Goal: Find specific page/section

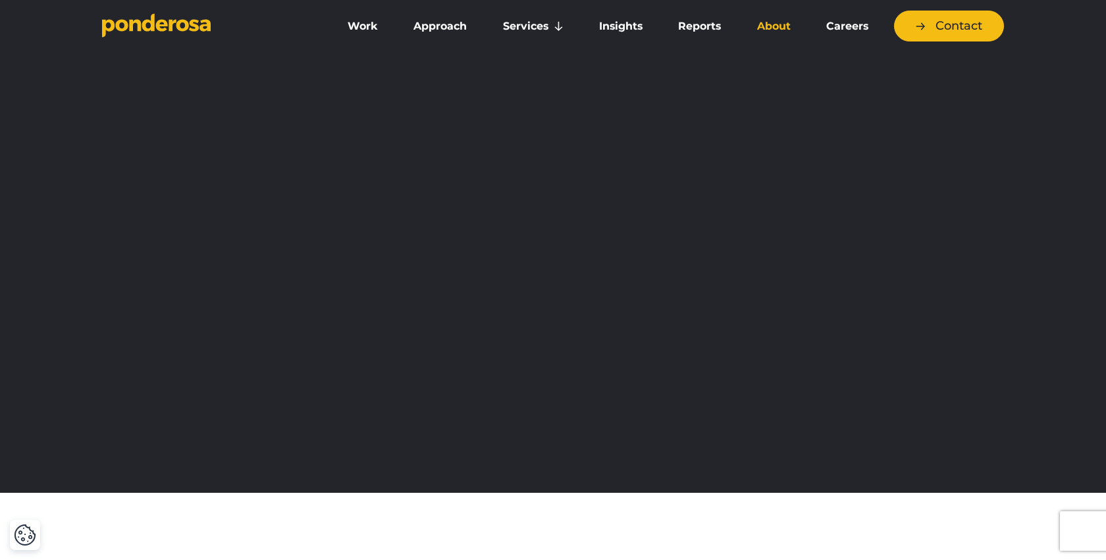
click at [782, 19] on link "About" at bounding box center [773, 27] width 64 height 28
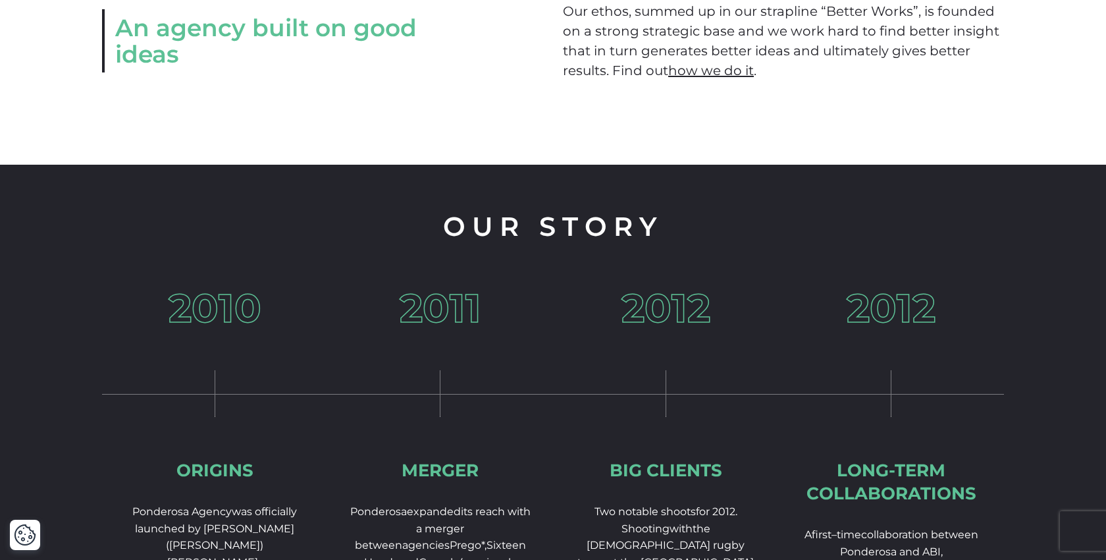
scroll to position [1845, 0]
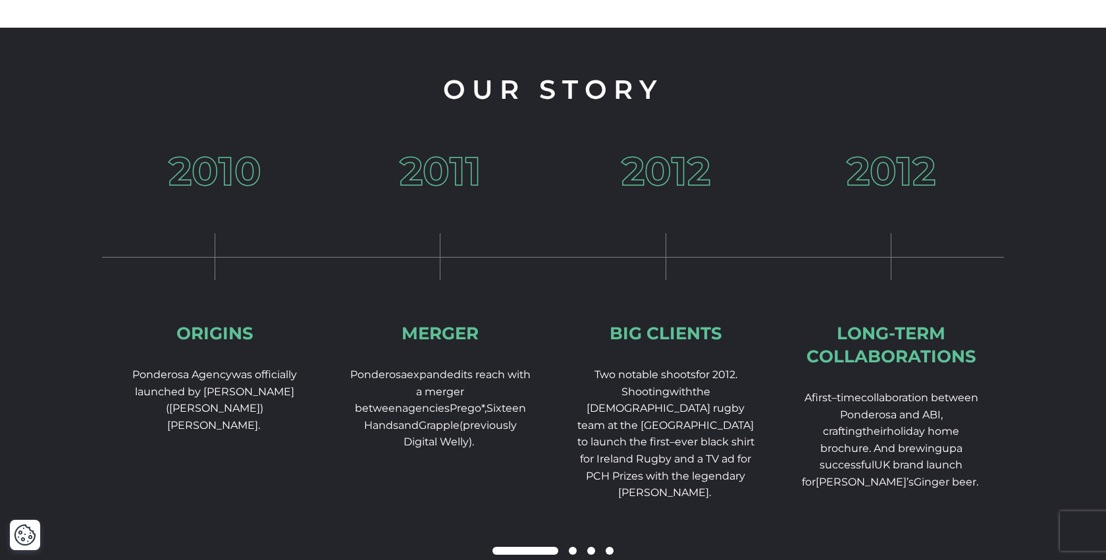
click at [891, 356] on div "Long-term collaborations" at bounding box center [892, 345] width 184 height 46
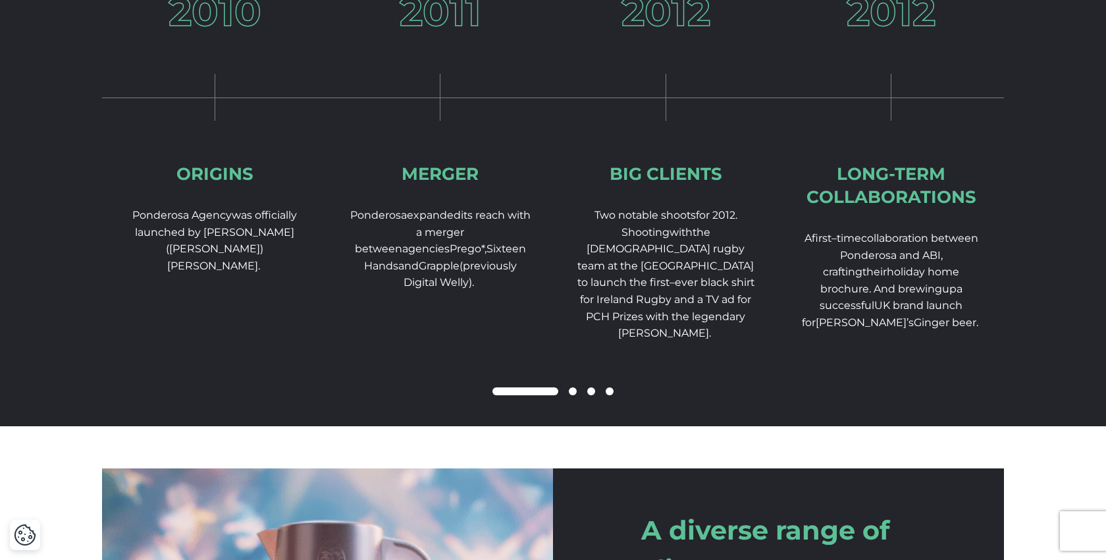
scroll to position [2054, 0]
click at [610, 395] on span at bounding box center [610, 391] width 8 height 8
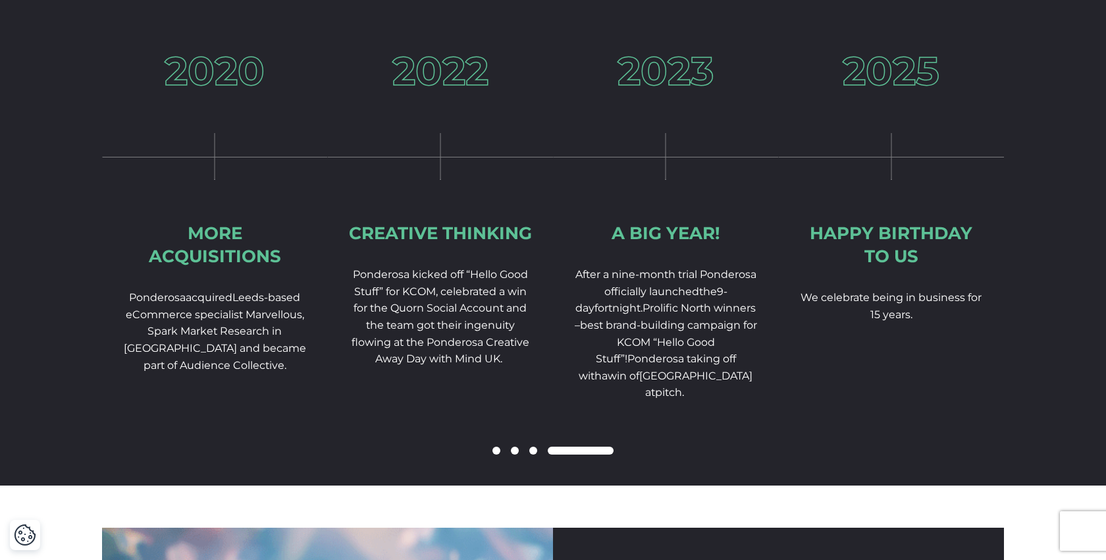
scroll to position [1992, 0]
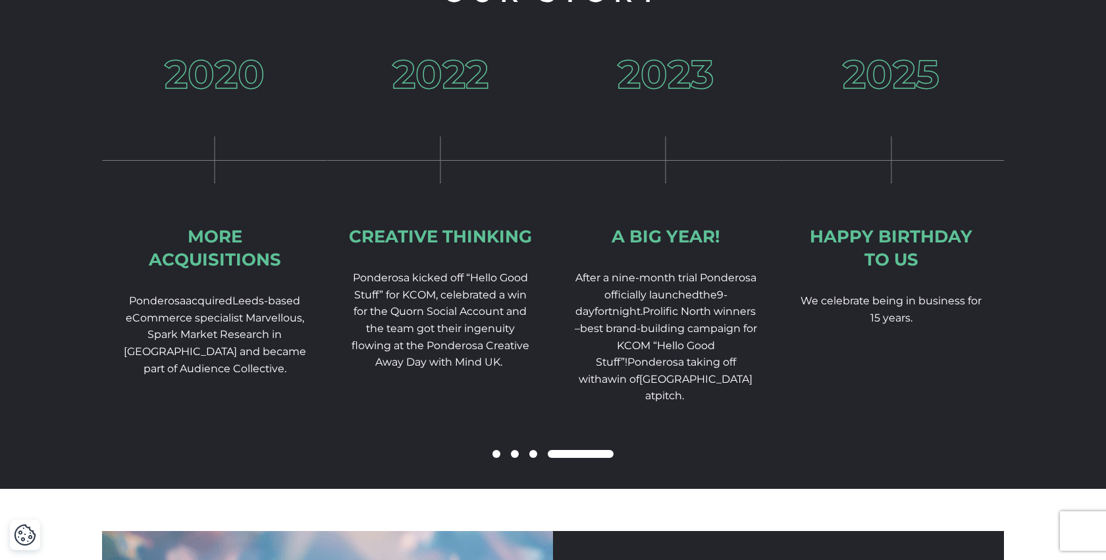
click at [533, 458] on span at bounding box center [533, 454] width 8 height 8
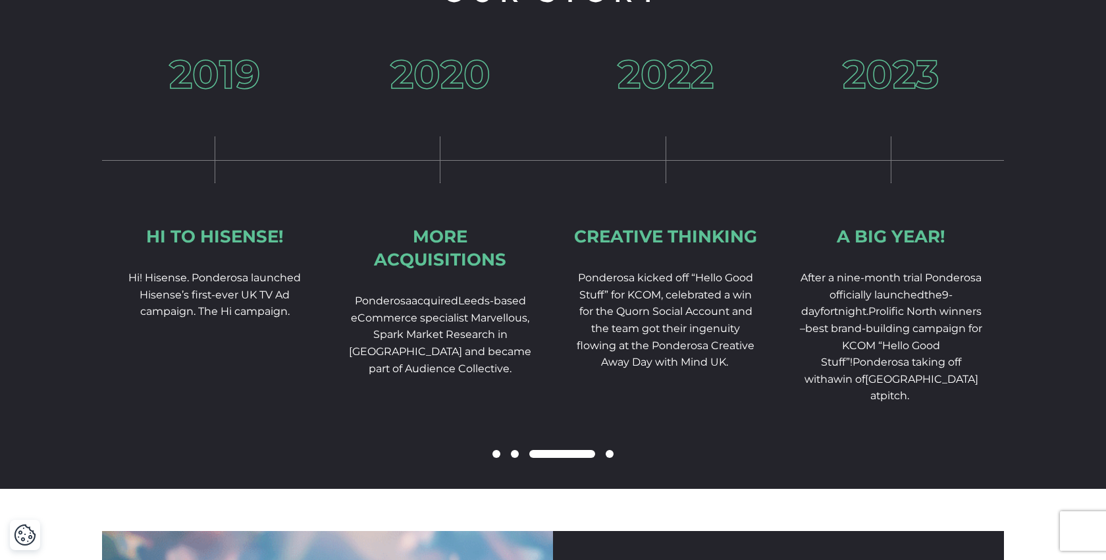
click at [514, 458] on span at bounding box center [515, 454] width 8 height 8
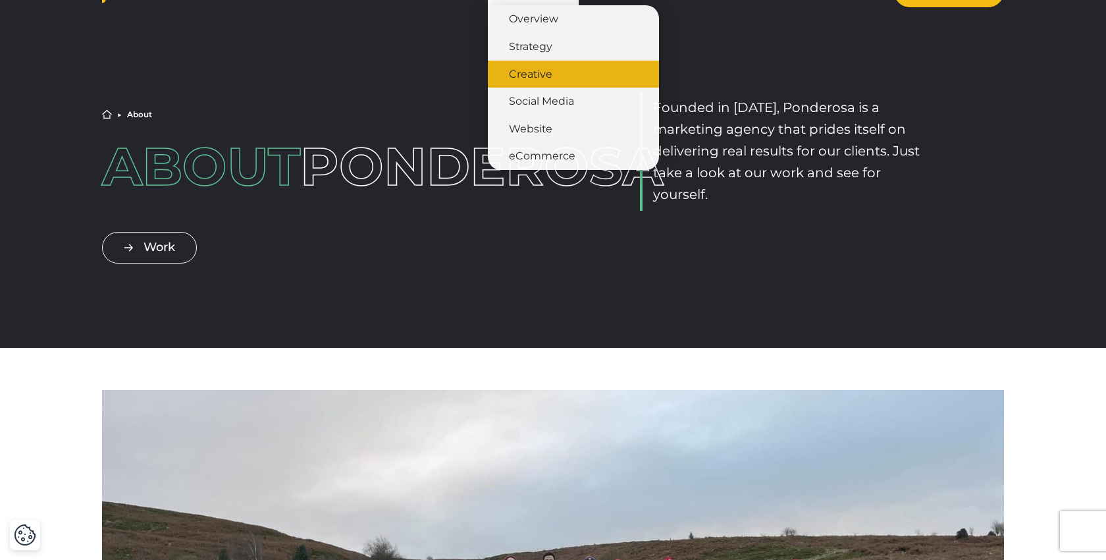
scroll to position [0, 0]
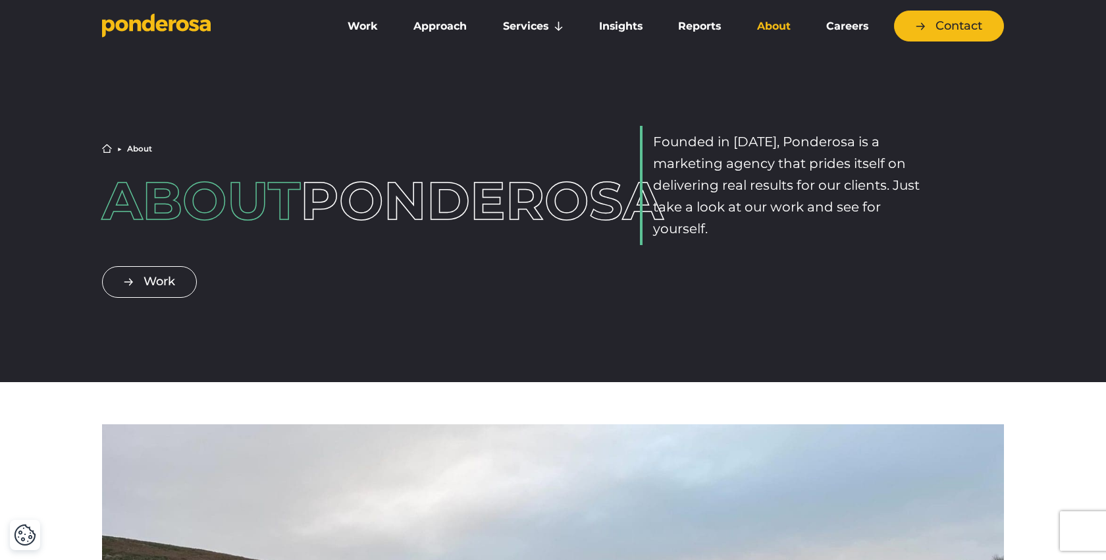
click at [195, 32] on icon "Go to homepage" at bounding box center [156, 25] width 109 height 24
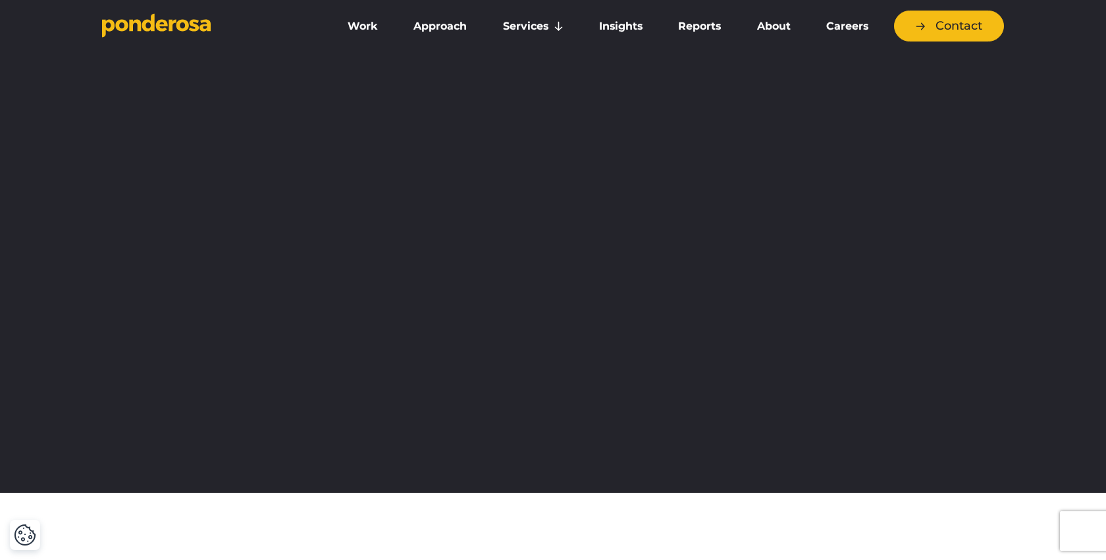
click at [1011, 84] on div at bounding box center [553, 280] width 1106 height 560
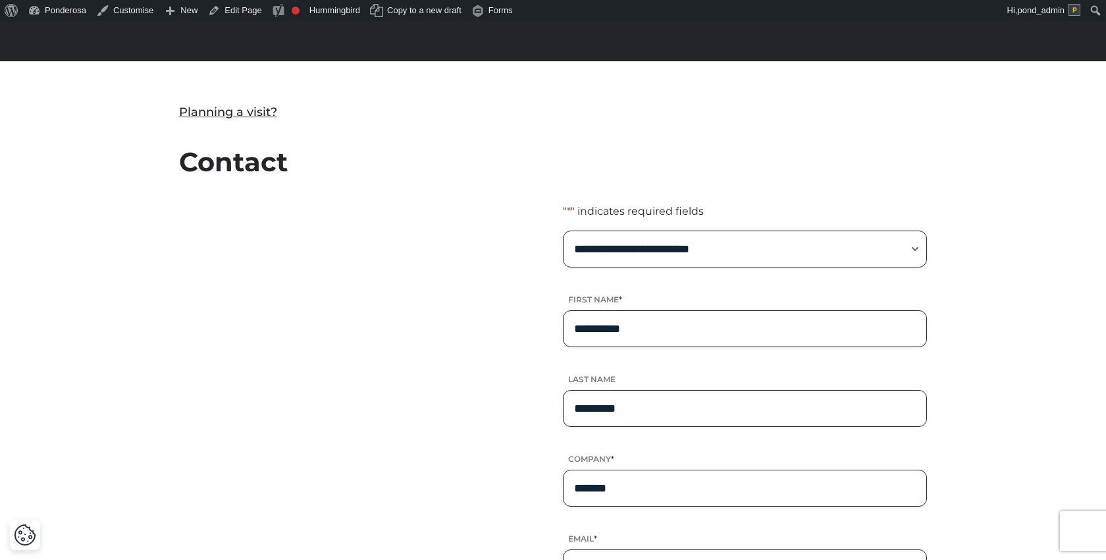
scroll to position [342, 0]
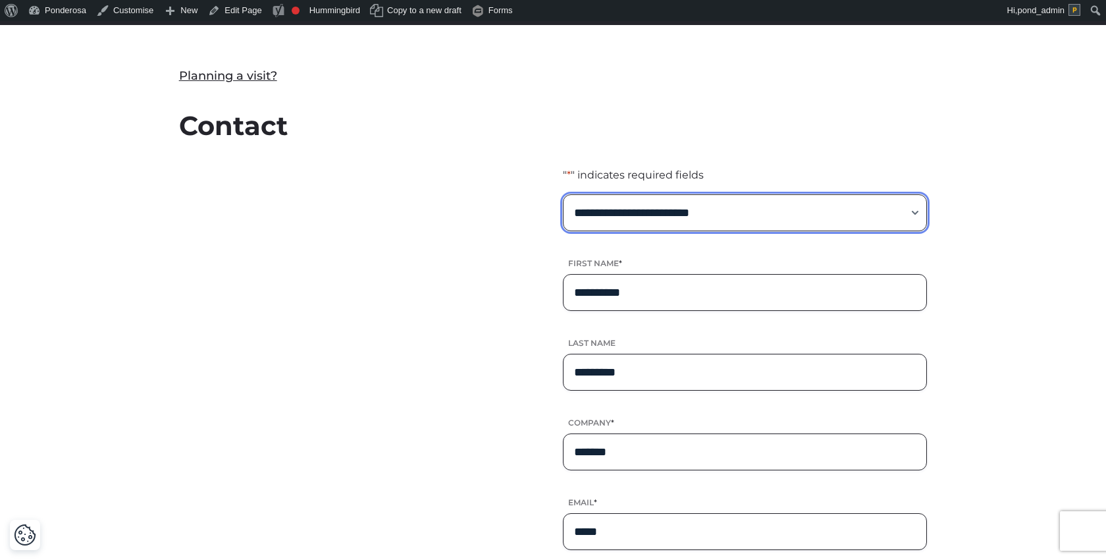
click at [680, 209] on select "**********" at bounding box center [745, 212] width 364 height 37
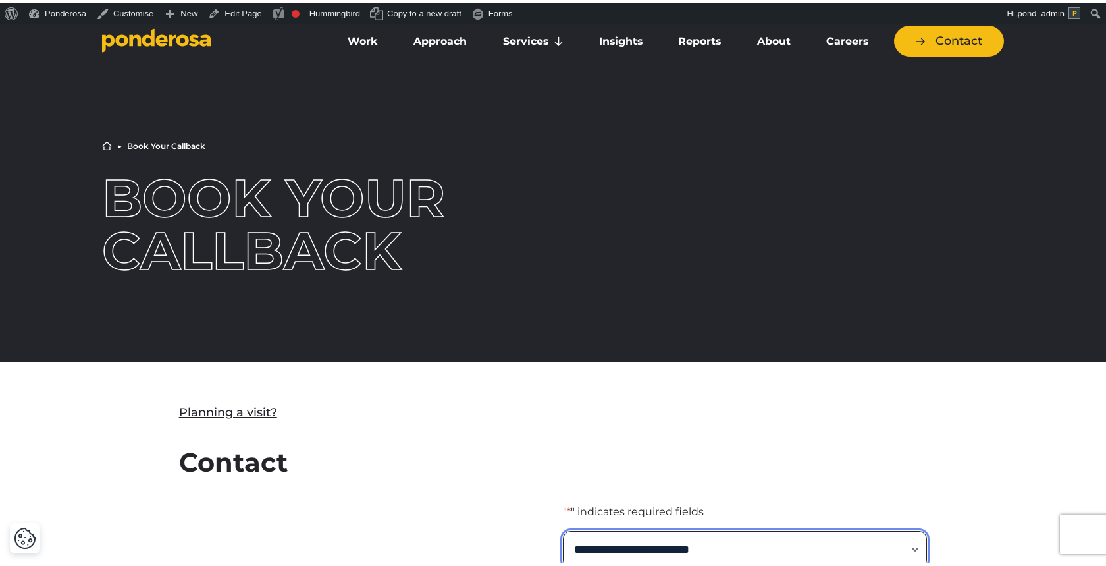
scroll to position [5, 0]
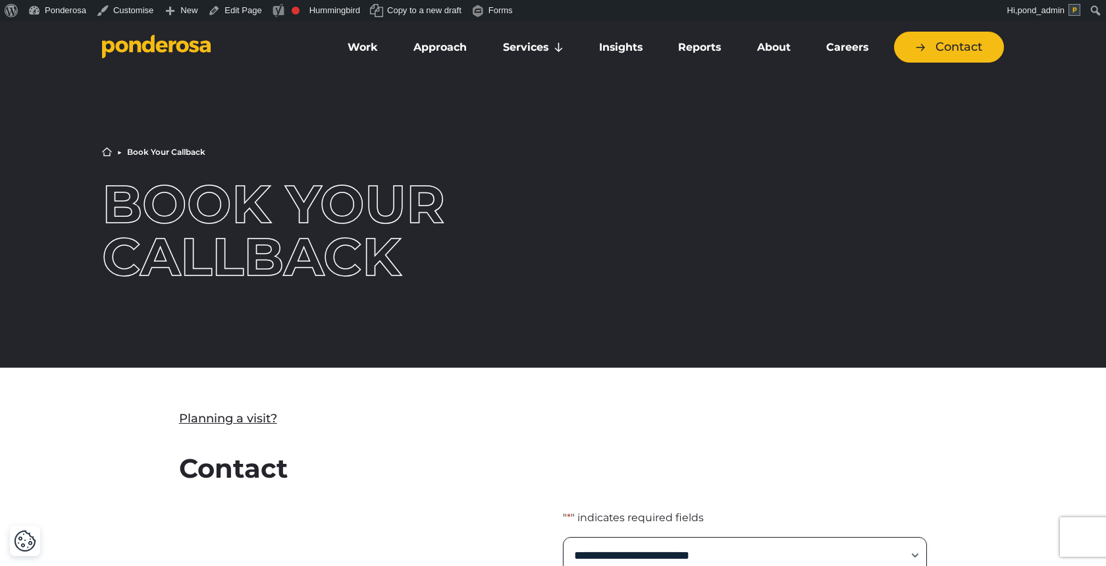
click at [560, 211] on div "Home ▶︎ Book Your Callback Book Your Callback" at bounding box center [553, 215] width 922 height 136
click at [511, 232] on div "Home ▶︎ Book Your Callback Book Your Callback" at bounding box center [553, 215] width 922 height 136
click at [513, 131] on div "Home ▶︎ Book Your Callback Book Your Callback" at bounding box center [553, 215] width 1106 height 305
click at [602, 294] on div "Home ▶︎ Book Your Callback Book Your Callback" at bounding box center [553, 215] width 1106 height 305
click at [76, 93] on div "Home ▶︎ Book Your Callback Book Your Callback" at bounding box center [553, 215] width 1106 height 305
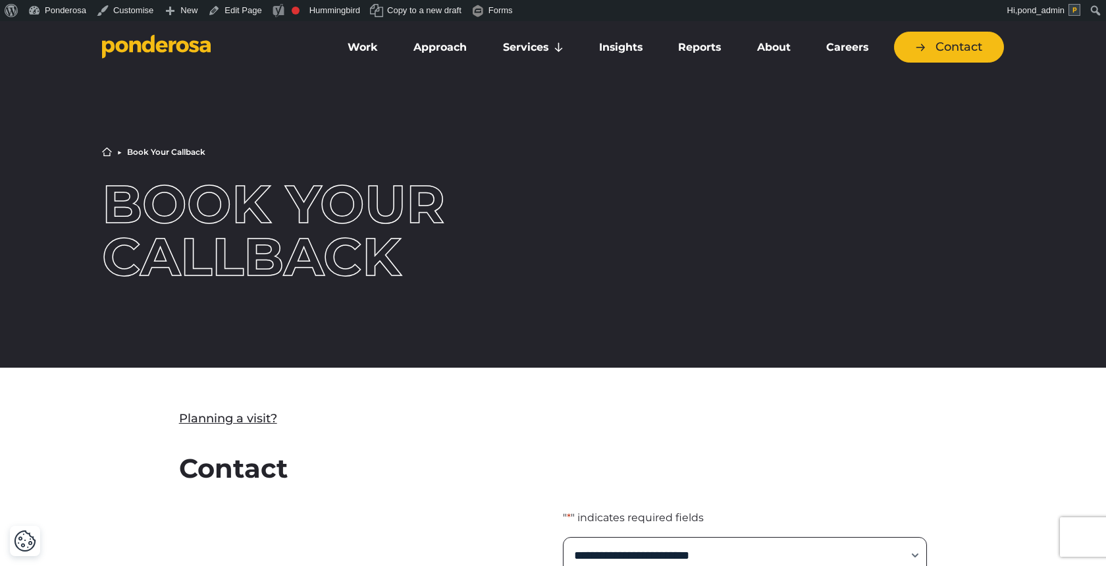
click at [510, 165] on div "Home ▶︎ Book Your Callback Book Your Callback" at bounding box center [553, 215] width 922 height 136
